Goal: Information Seeking & Learning: Learn about a topic

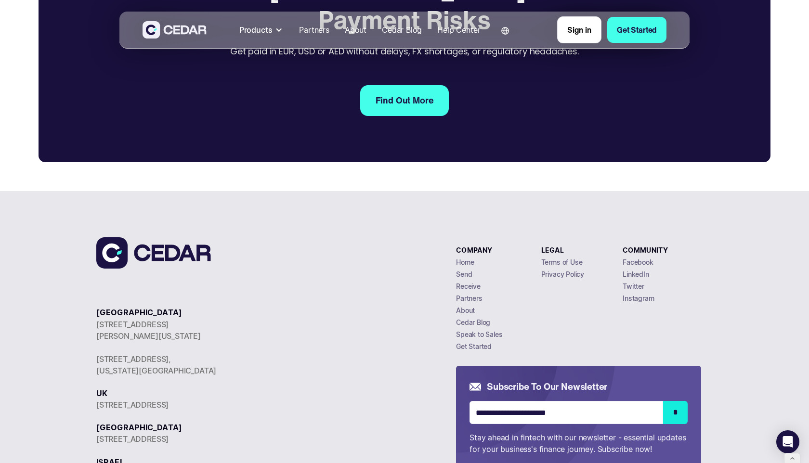
scroll to position [1745, 0]
